Goal: Transaction & Acquisition: Purchase product/service

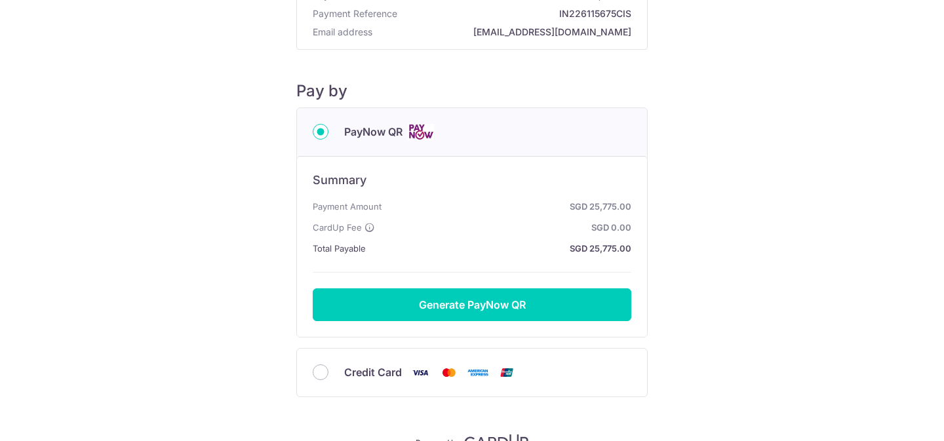
scroll to position [90, 0]
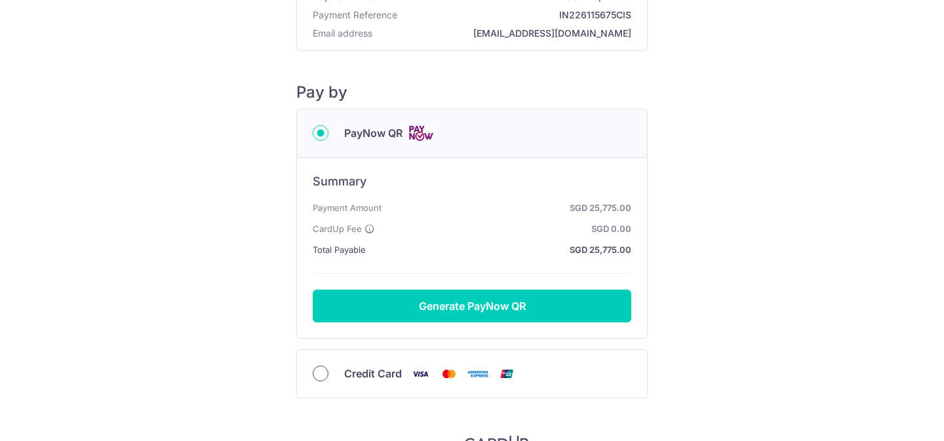
click at [327, 372] on input "Credit Card" at bounding box center [321, 374] width 16 height 16
radio input "true"
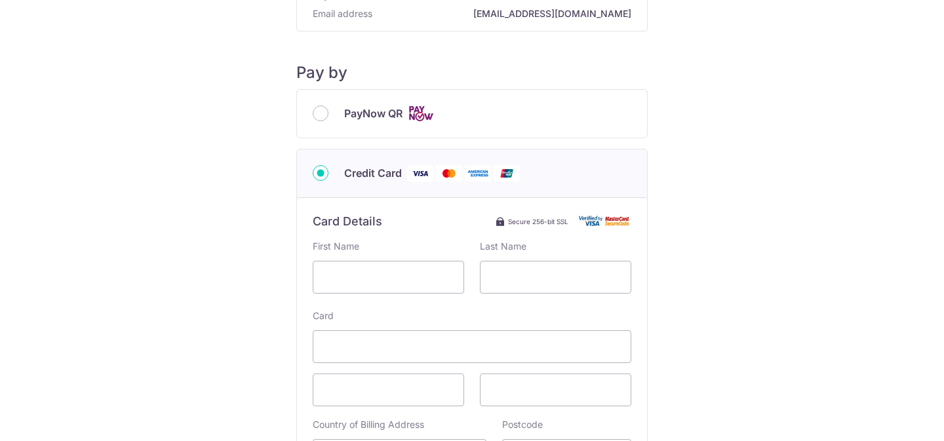
scroll to position [109, 0]
click at [362, 277] on input "text" at bounding box center [388, 278] width 151 height 33
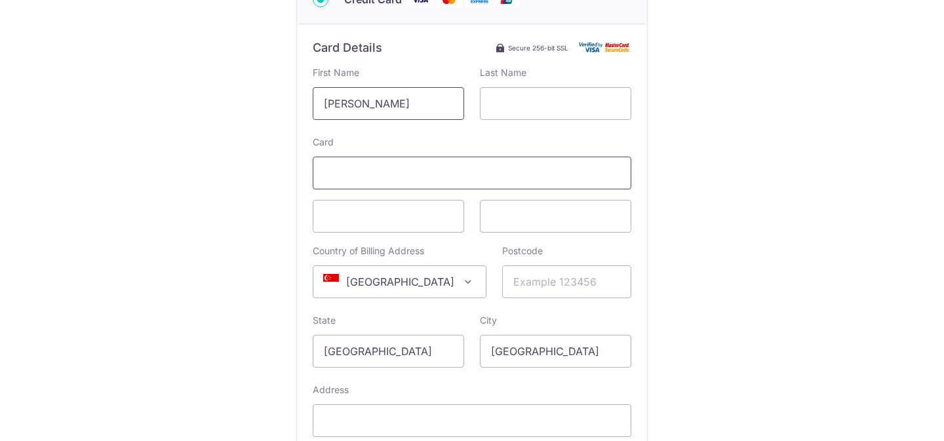
scroll to position [283, 0]
click at [519, 97] on input "text" at bounding box center [555, 104] width 151 height 33
drag, startPoint x: 417, startPoint y: 100, endPoint x: 282, endPoint y: 98, distance: 134.4
click at [282, 98] on div "Payment Details Payment Amount SGD 25,775.00 Payment Reference IN226115675CIS E…" at bounding box center [471, 146] width 881 height 817
type input "QING"
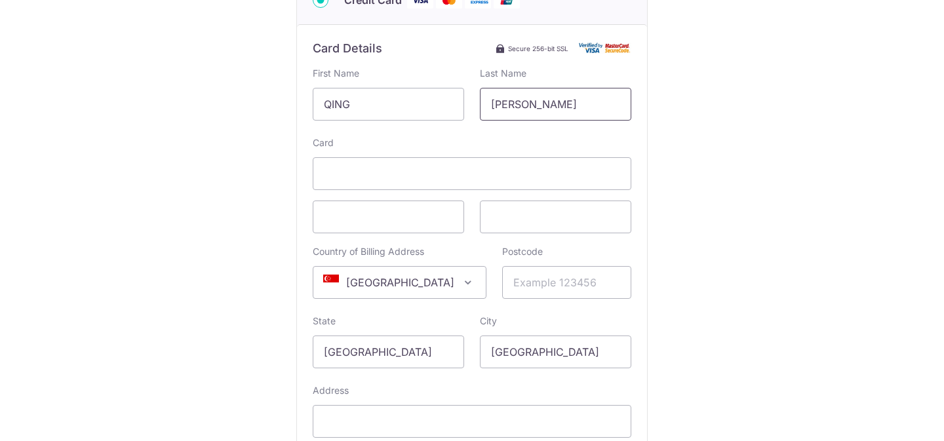
type input "[PERSON_NAME]"
click at [287, 239] on div "Payment Details Payment Amount SGD 25,775.00 Payment Reference IN226115675CIS E…" at bounding box center [471, 146] width 881 height 817
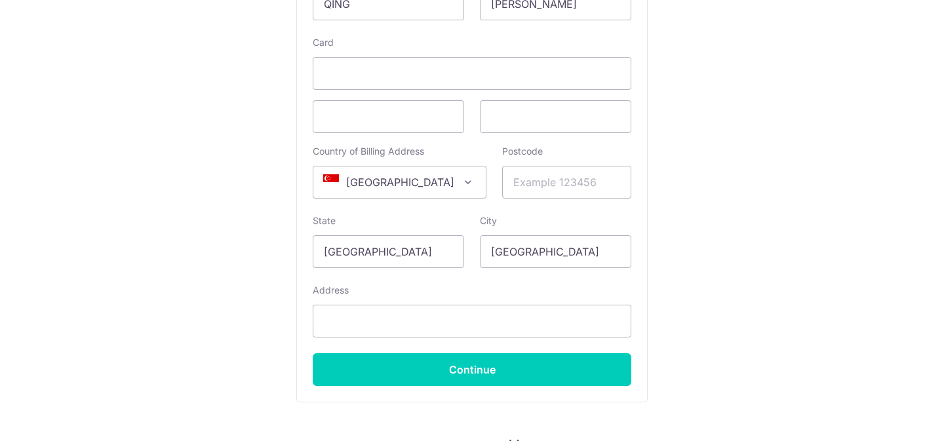
scroll to position [360, 0]
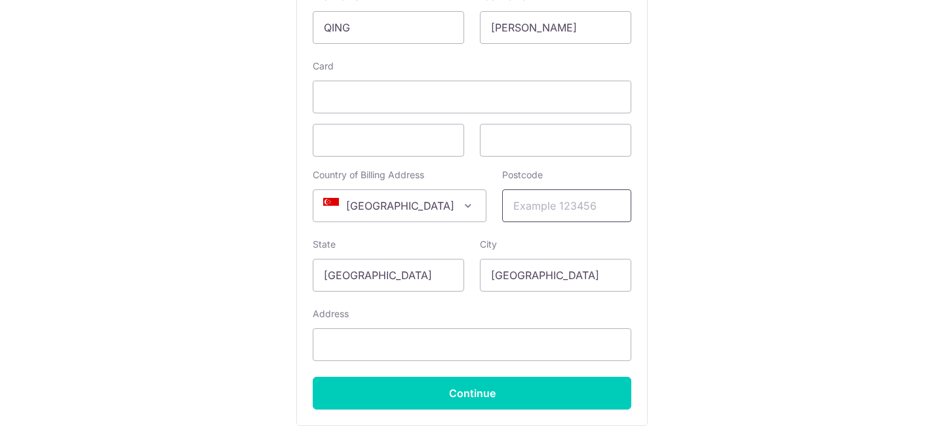
click at [529, 212] on input "Postcode" at bounding box center [566, 205] width 129 height 33
click at [537, 207] on input "Postcode" at bounding box center [566, 205] width 129 height 33
type input "523515"
click at [270, 251] on div "Payment Details Payment Amount SGD 25,775.00 Payment Reference IN226115675CIS E…" at bounding box center [471, 69] width 881 height 817
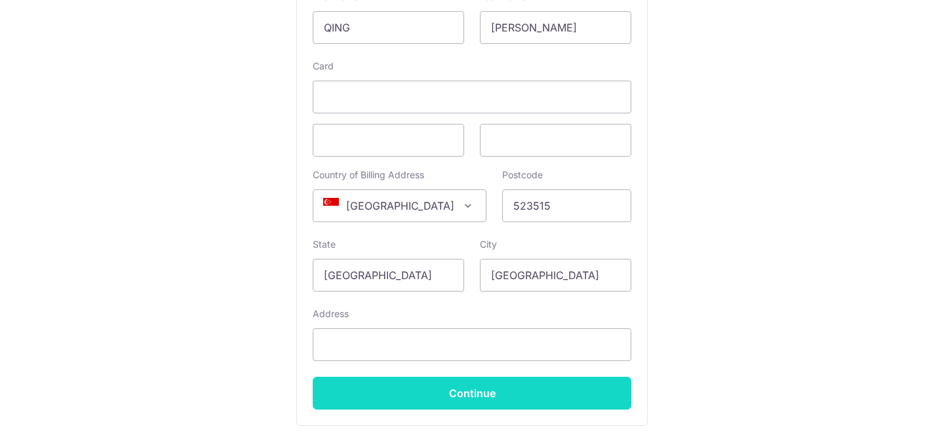
click at [406, 391] on input "Continue" at bounding box center [472, 393] width 319 height 33
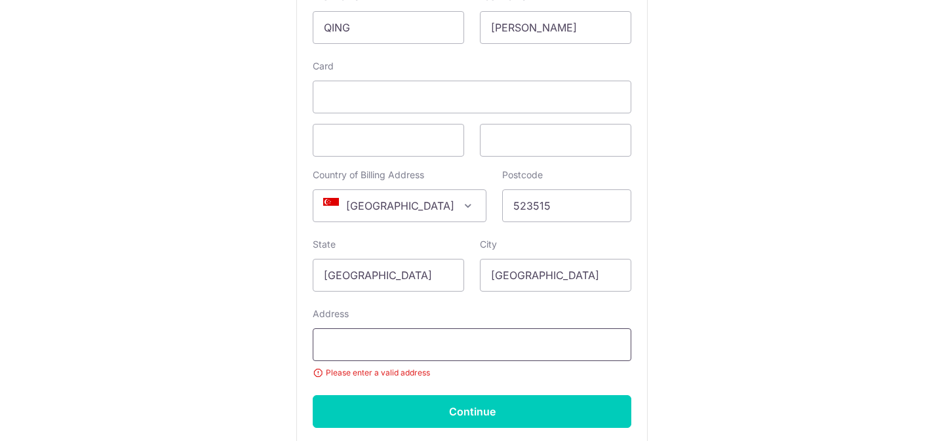
click at [375, 343] on input "Address" at bounding box center [472, 344] width 319 height 33
type input "515C TAMPINES CENTRAL 7"
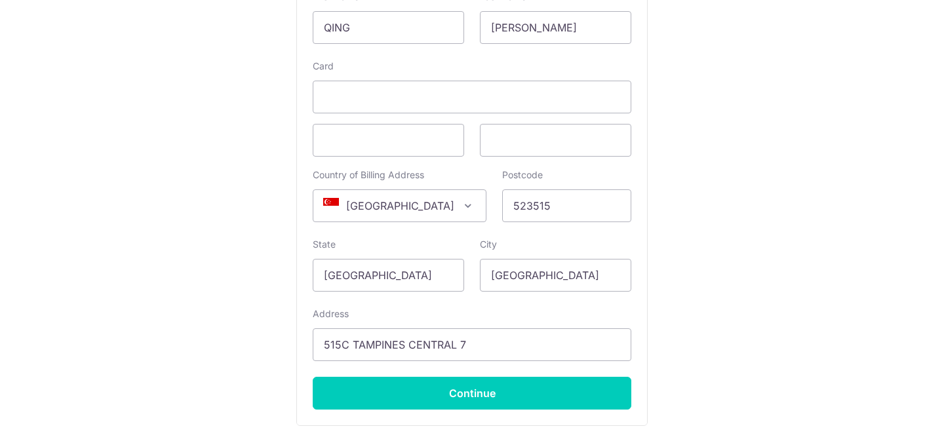
click at [259, 353] on div "Payment Details Payment Amount SGD 25,775.00 Payment Reference IN226115675CIS E…" at bounding box center [471, 69] width 881 height 817
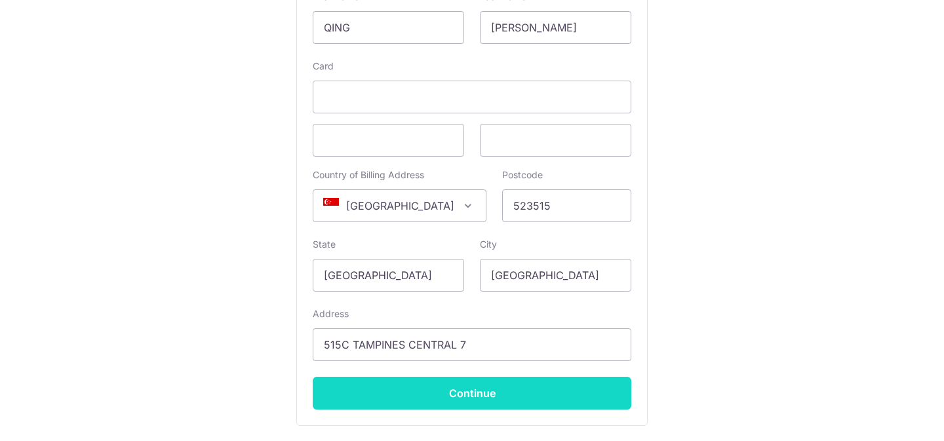
click at [391, 383] on input "Continue" at bounding box center [472, 393] width 319 height 33
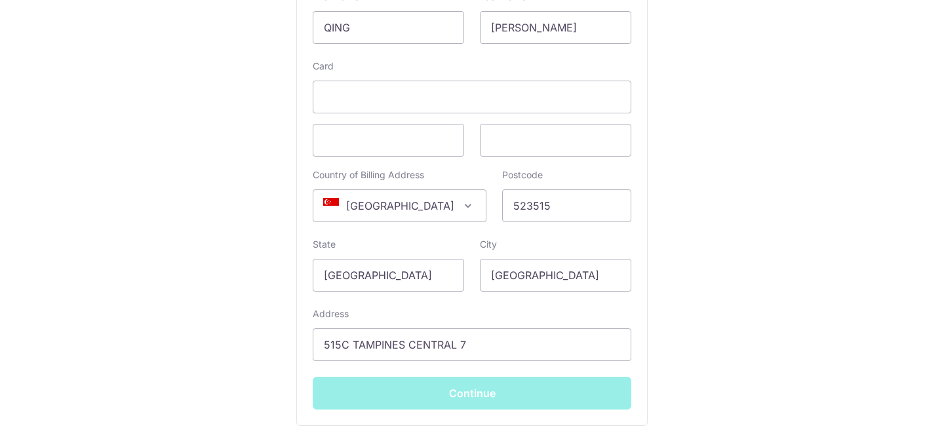
type input "**** 2000"
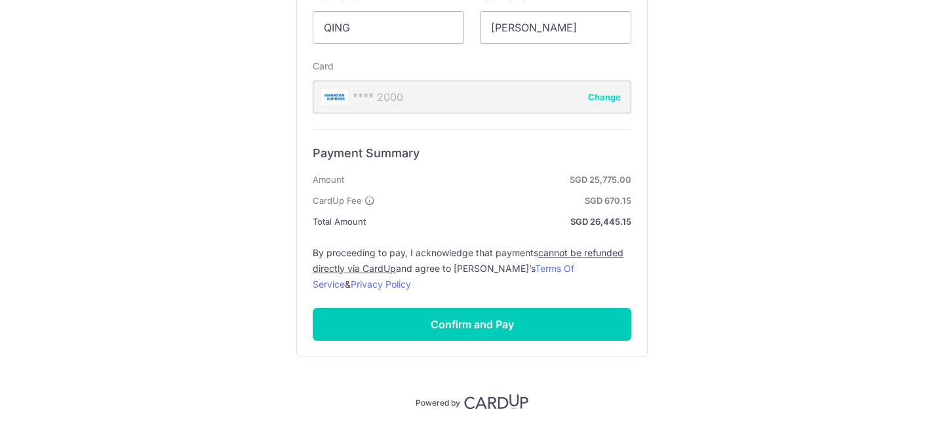
click at [783, 304] on div "Payment Details Payment Amount SGD 25,775.00 Payment Reference IN226115675CIS E…" at bounding box center [471, 35] width 881 height 749
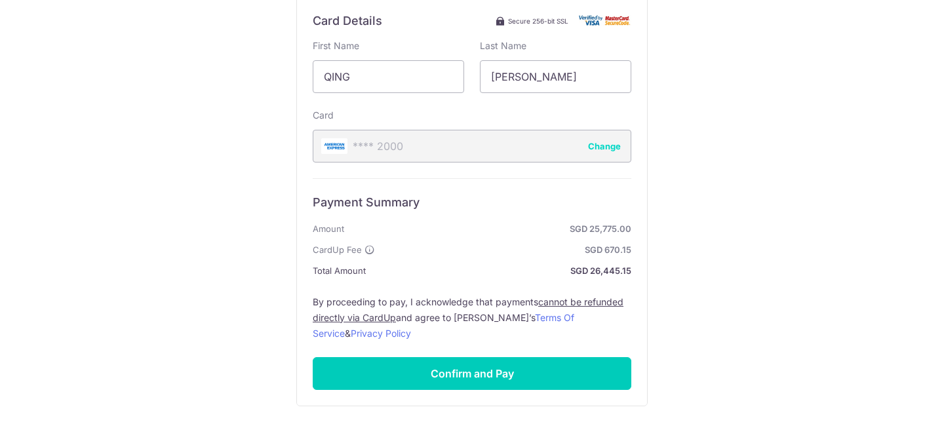
scroll to position [309, 0]
